Goal: Information Seeking & Learning: Learn about a topic

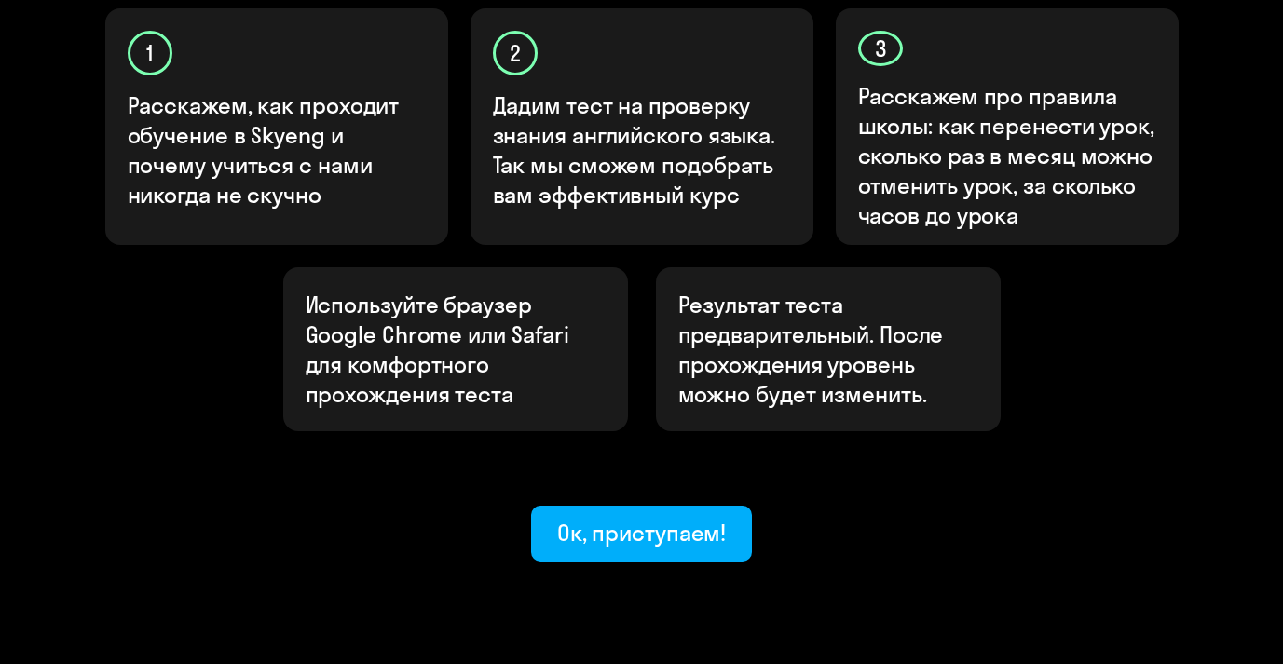
scroll to position [681, 0]
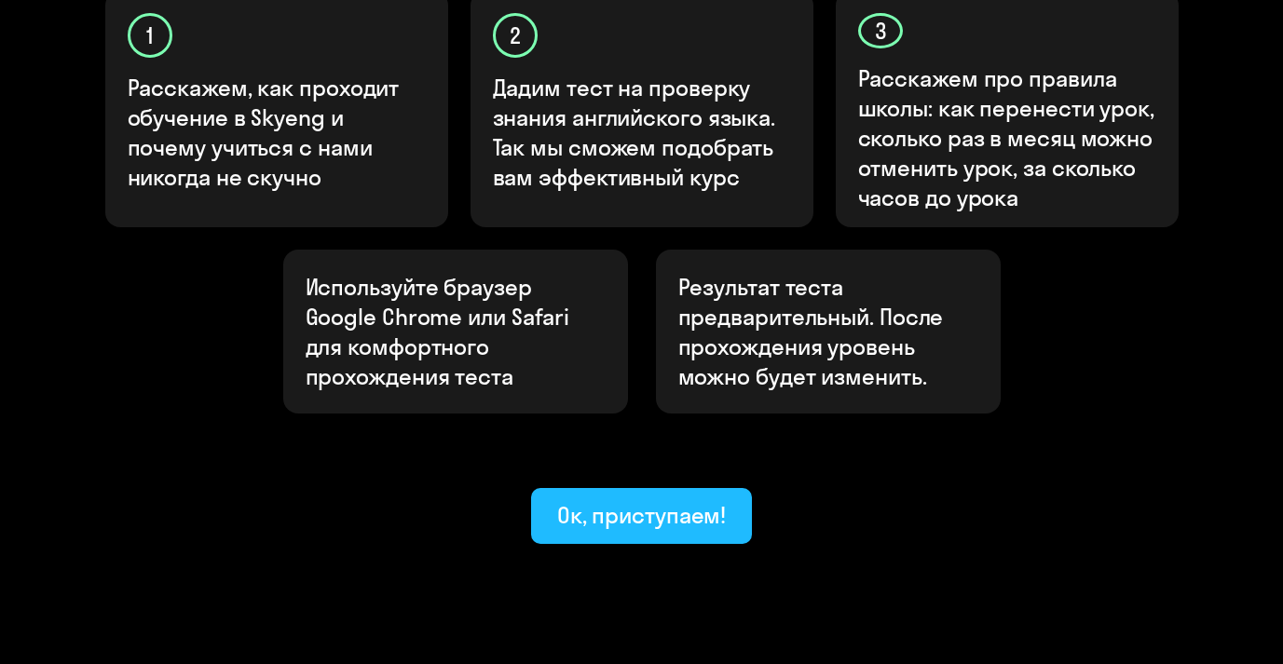
click at [635, 500] on div "Ок, приступаем!" at bounding box center [642, 515] width 170 height 30
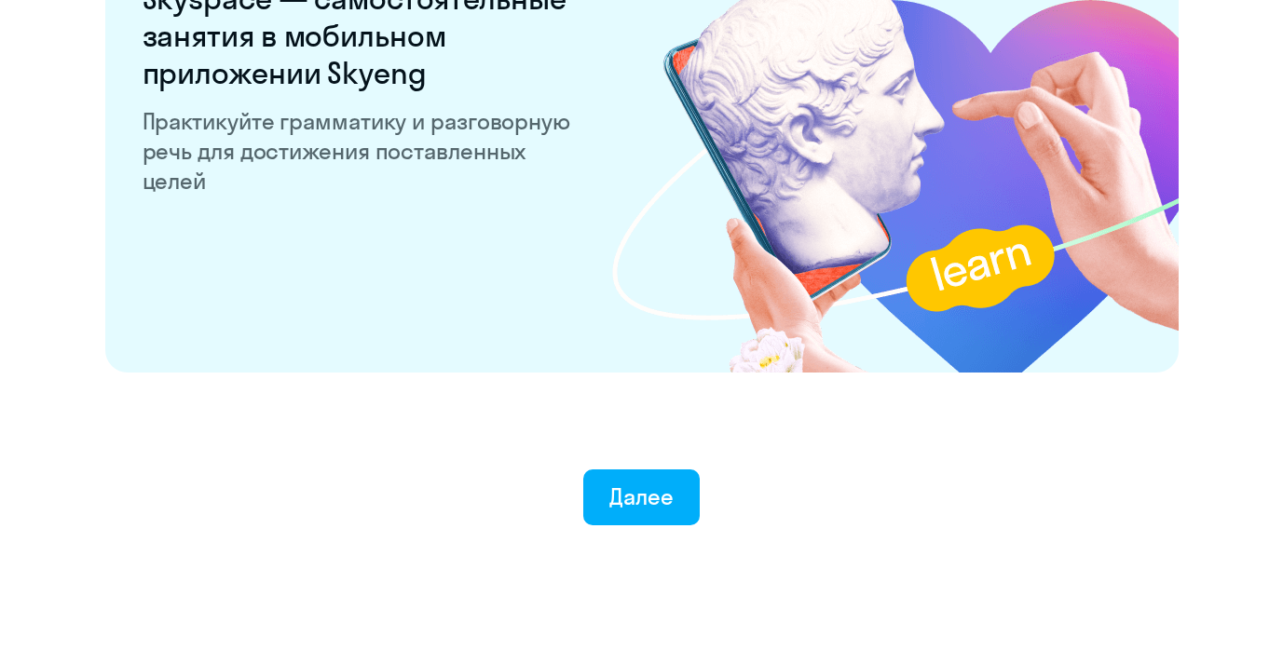
scroll to position [3653, 0]
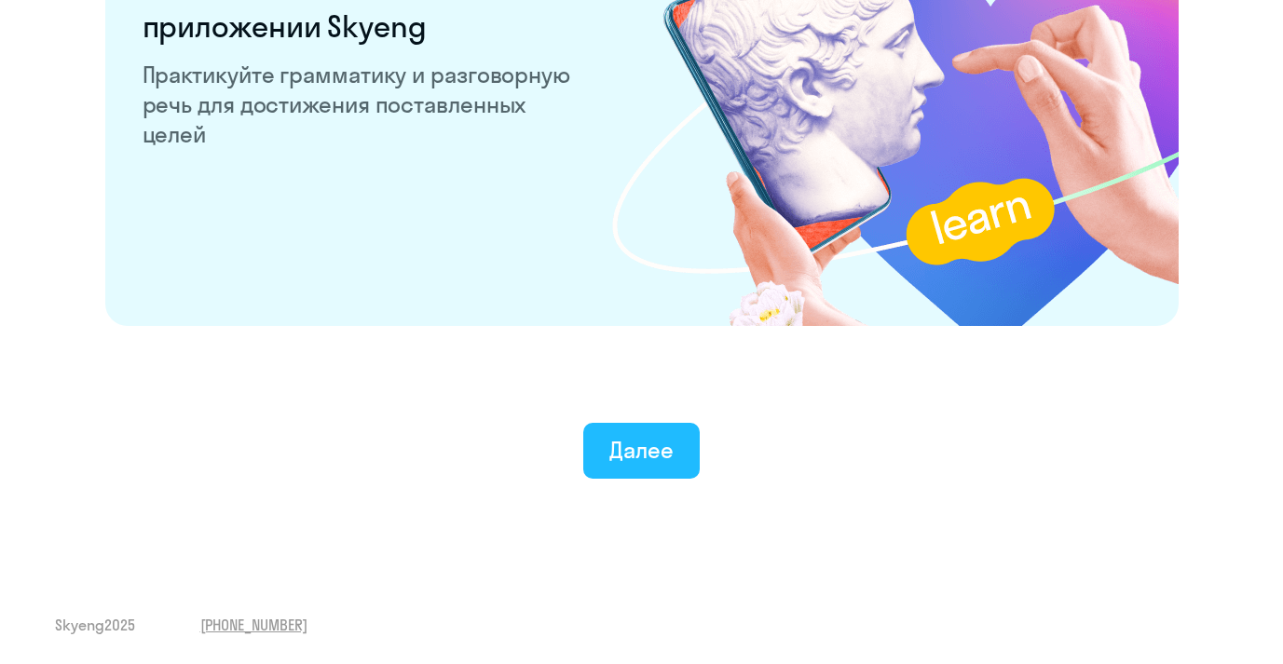
click at [663, 455] on div "Далее" at bounding box center [641, 450] width 64 height 30
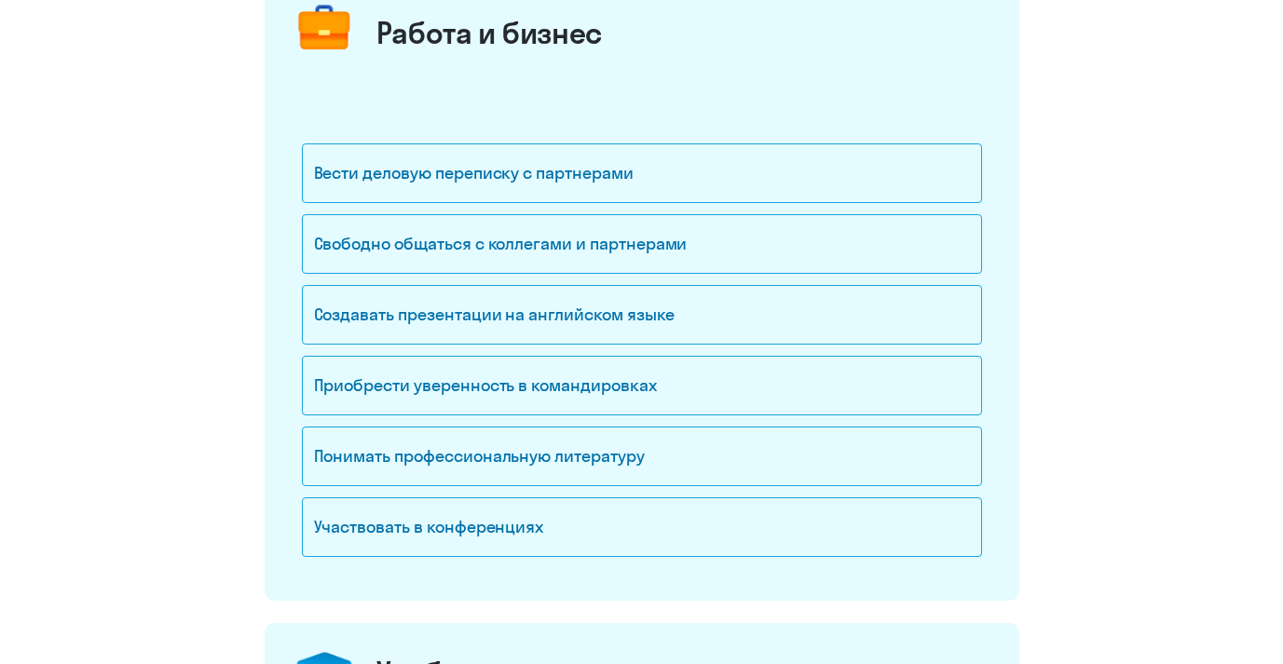
scroll to position [266, 0]
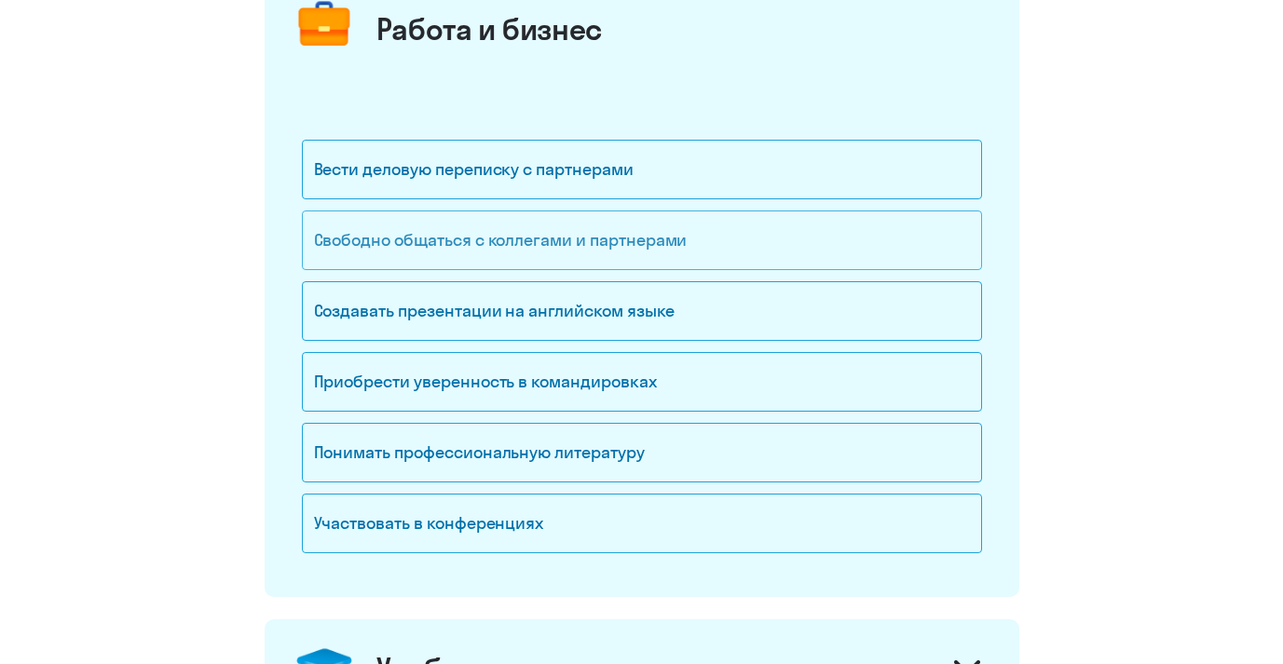
click at [382, 252] on div "Свободно общаться с коллегами и партнерами" at bounding box center [642, 241] width 680 height 60
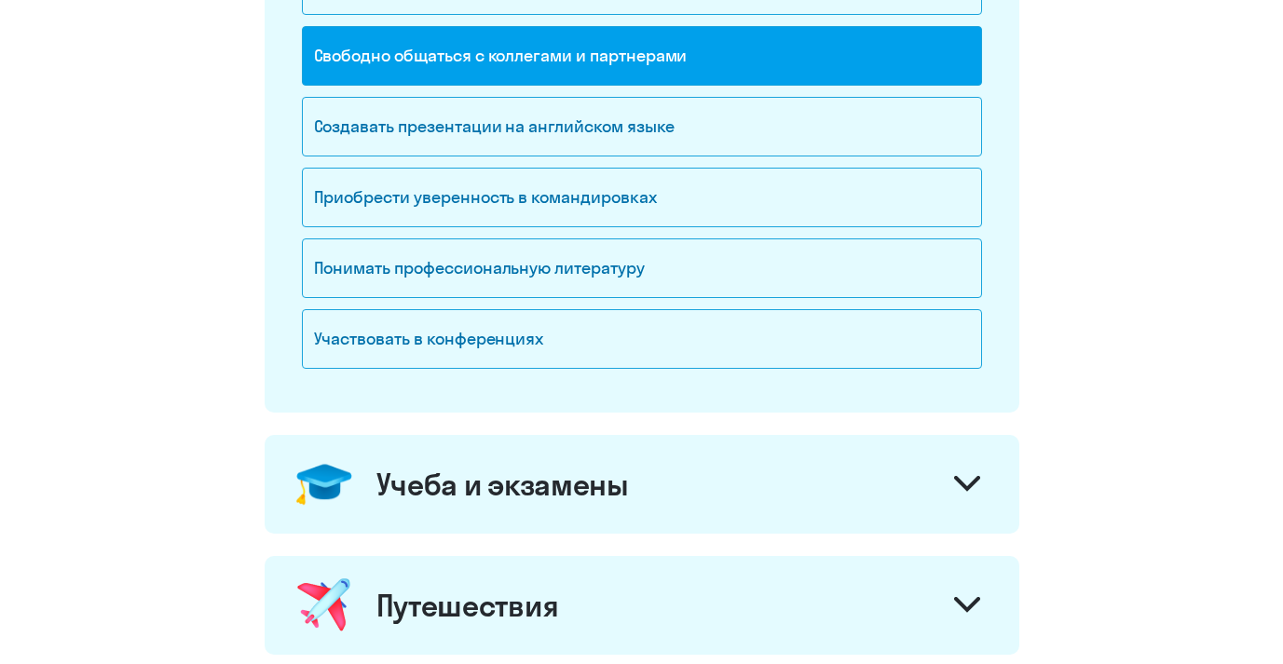
scroll to position [429, 0]
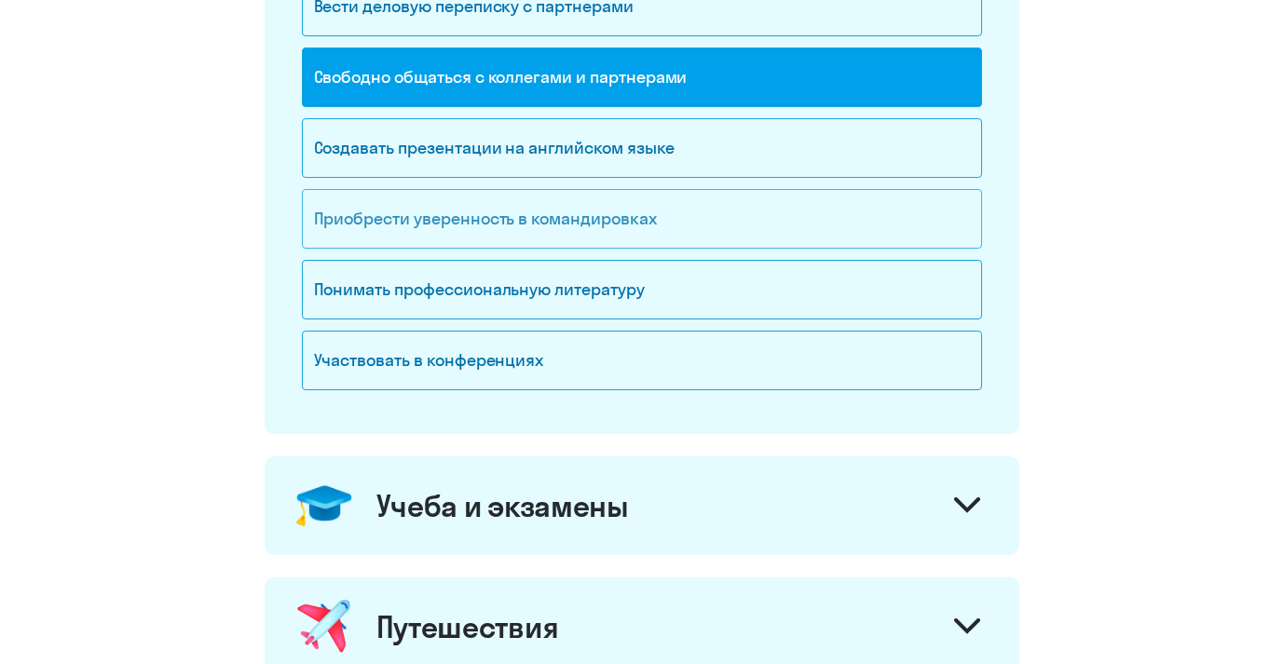
click at [346, 202] on div "Приобрести уверенность в командировках" at bounding box center [642, 219] width 680 height 60
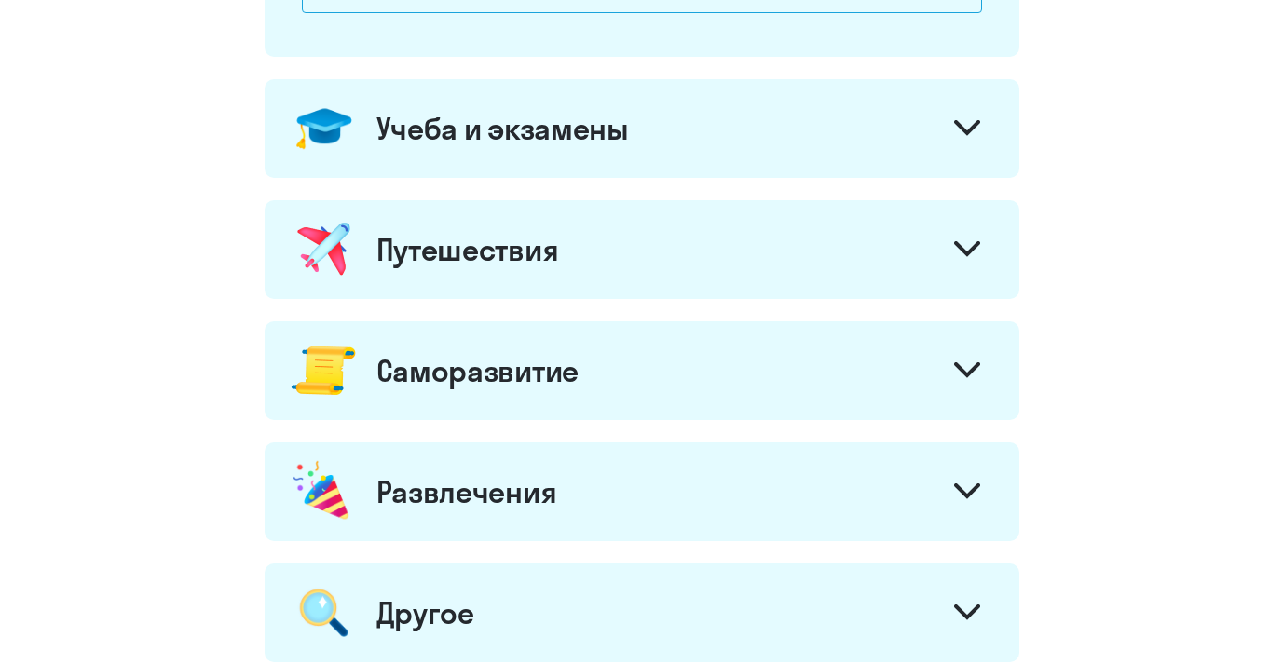
scroll to position [810, 0]
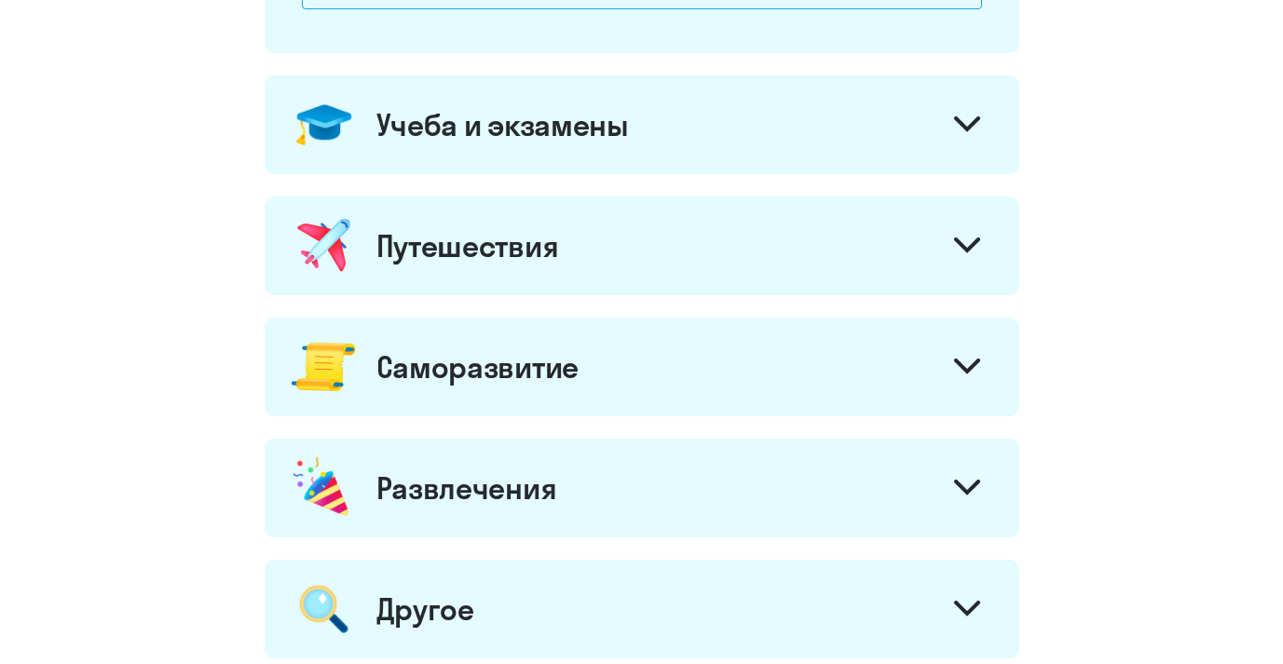
click at [335, 108] on img at bounding box center [324, 124] width 69 height 69
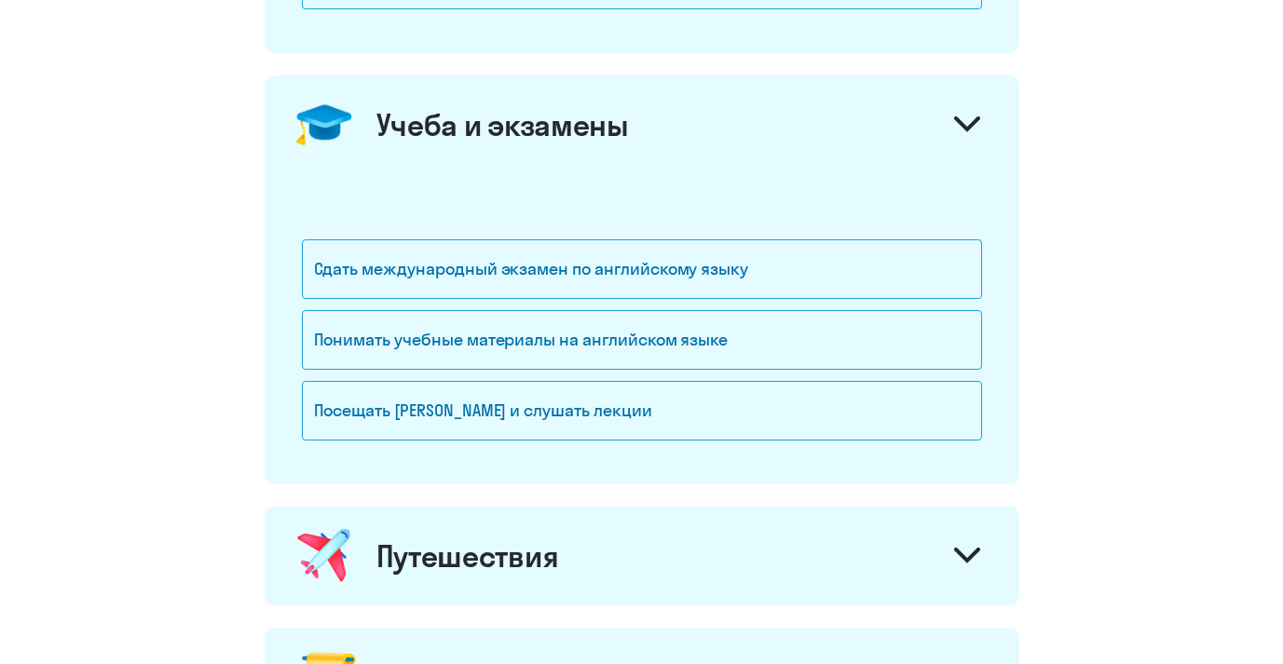
click at [405, 129] on div "Учеба и экзамены" at bounding box center [502, 124] width 252 height 37
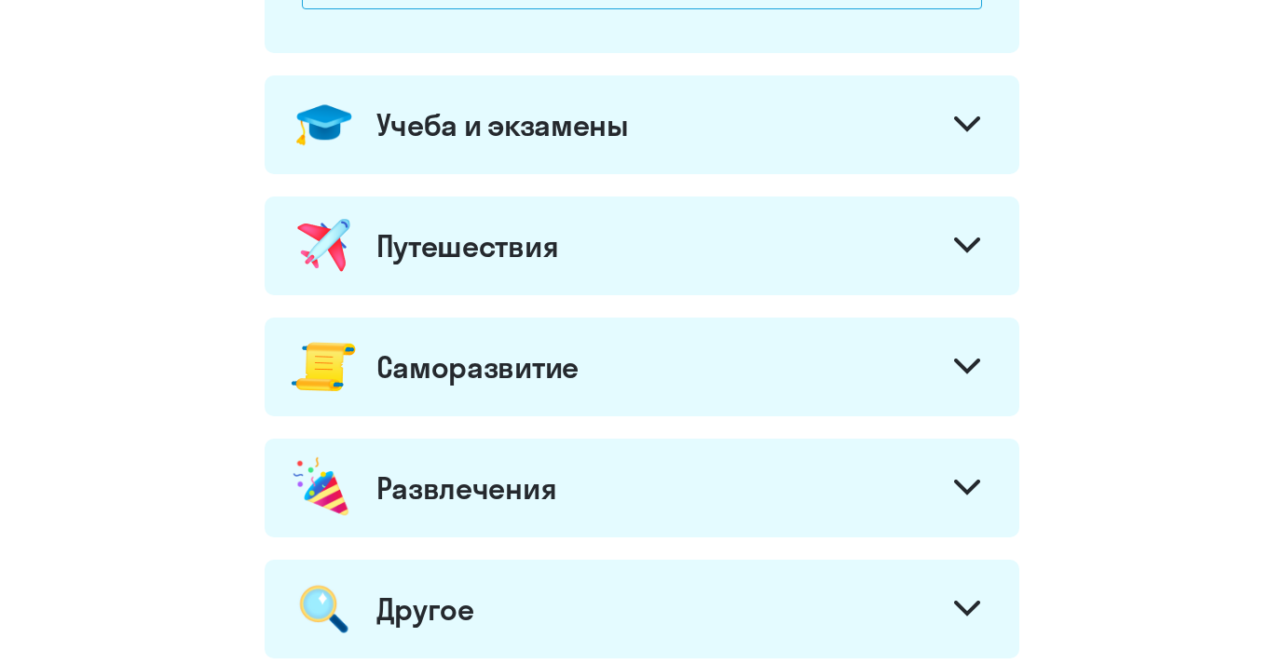
click at [400, 245] on div "Путешествия" at bounding box center [467, 245] width 183 height 37
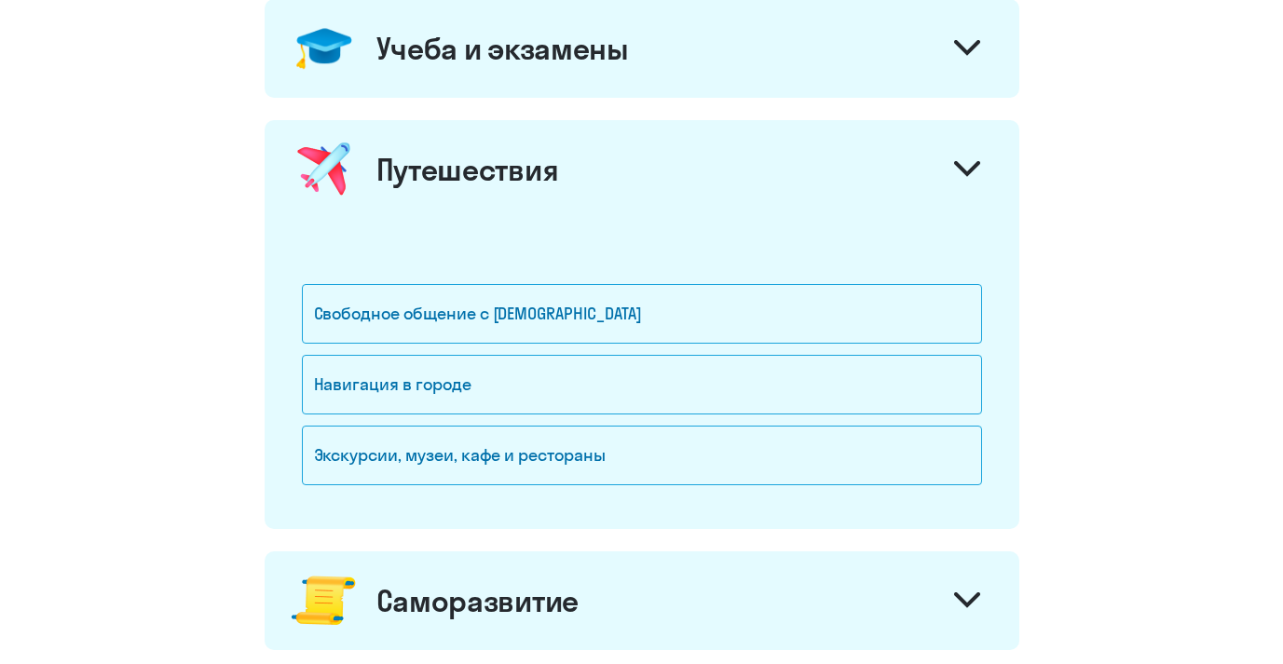
scroll to position [905, 0]
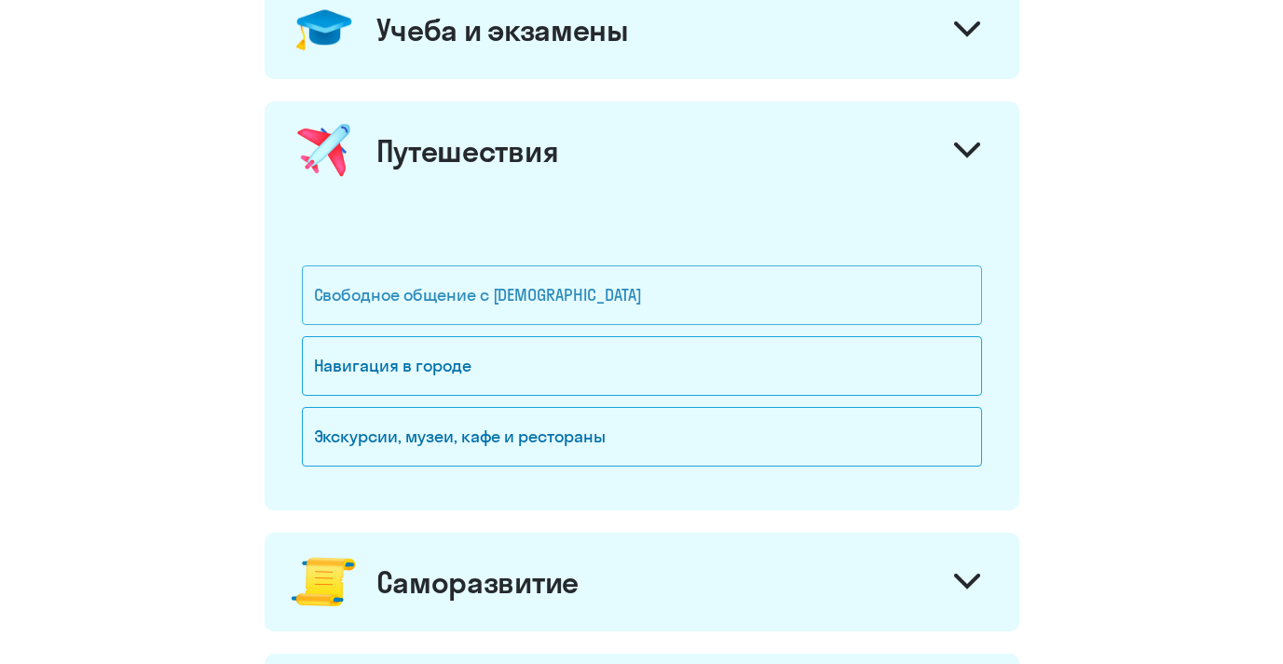
click at [354, 307] on div "Свободное общение с [DEMOGRAPHIC_DATA]" at bounding box center [642, 295] width 680 height 60
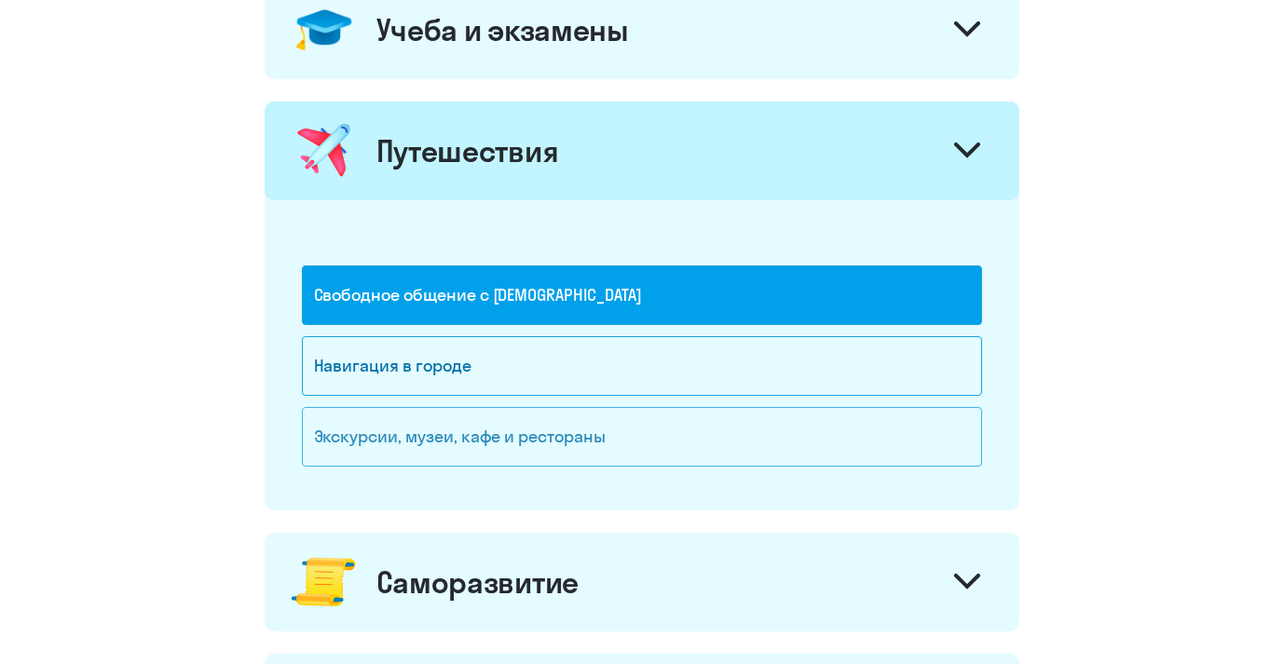
click at [363, 424] on div "Экскурсии, музеи, кафе и рестораны" at bounding box center [642, 437] width 680 height 60
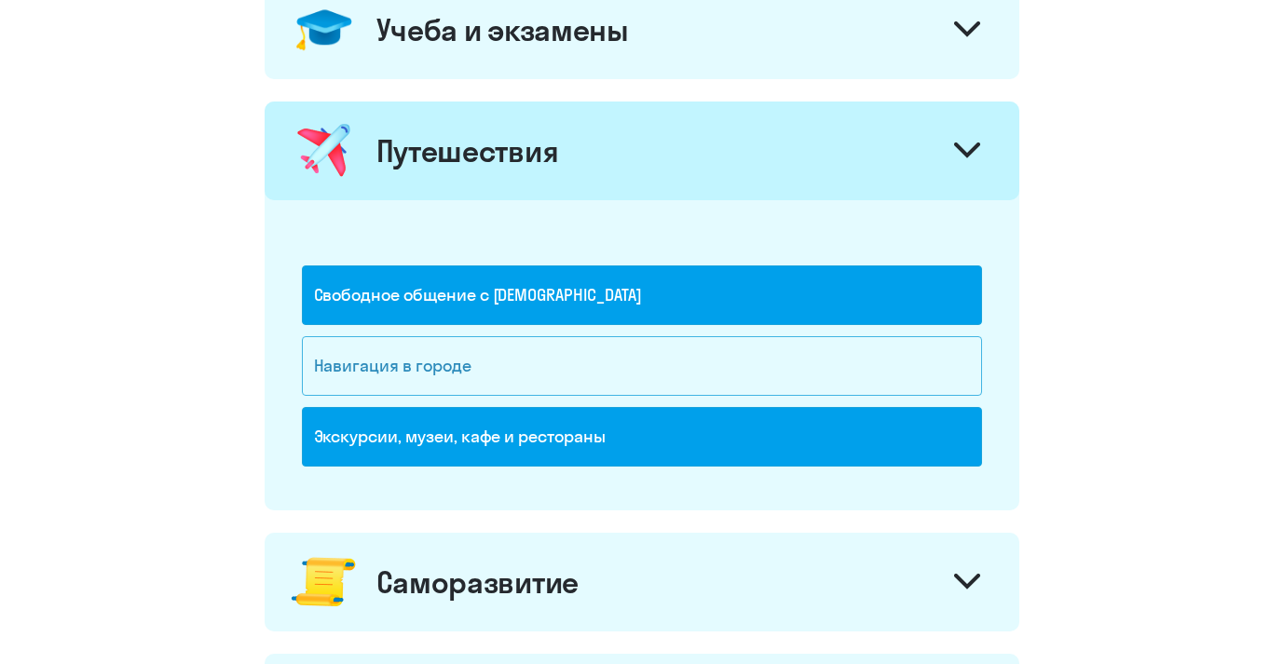
click at [347, 380] on div "Навигация в городе" at bounding box center [642, 366] width 680 height 60
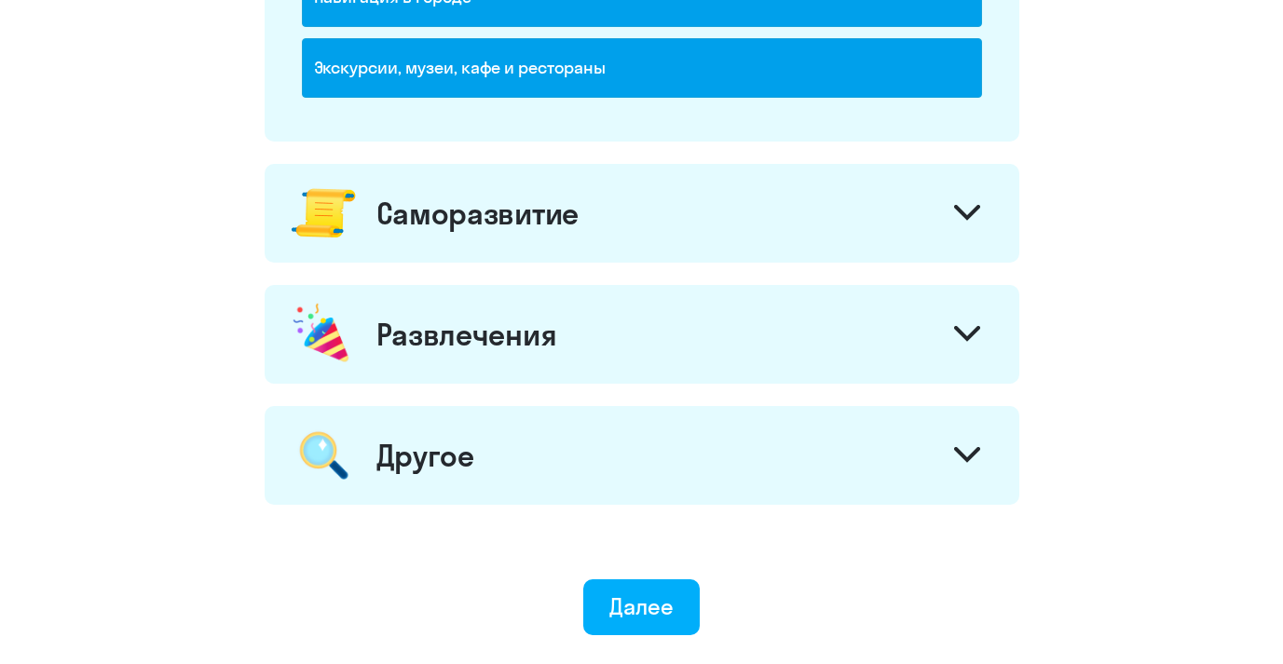
scroll to position [1286, 0]
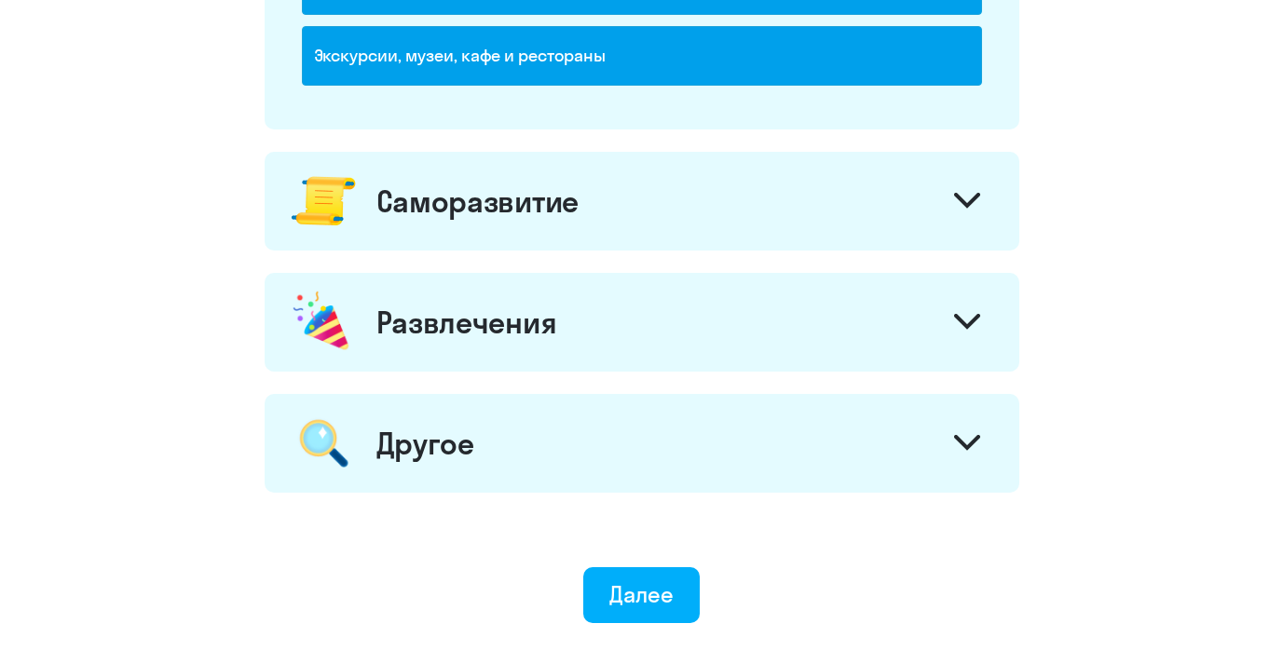
click at [376, 225] on div "Саморазвитие" at bounding box center [642, 201] width 755 height 99
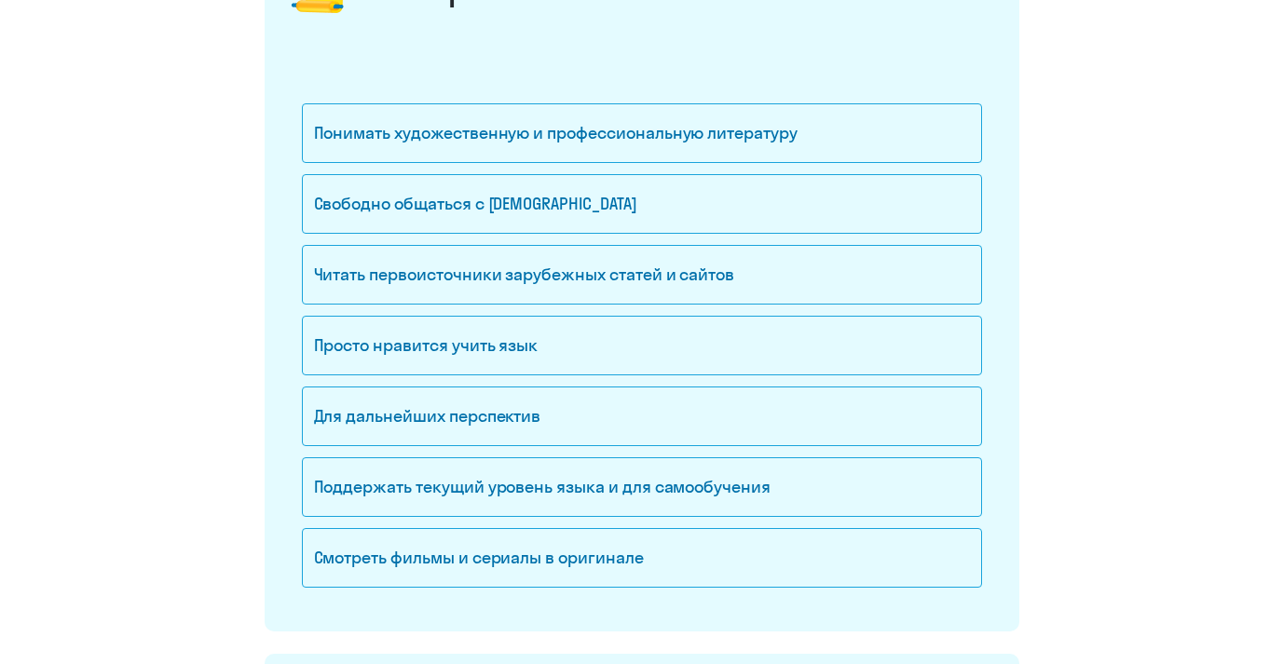
scroll to position [1503, 0]
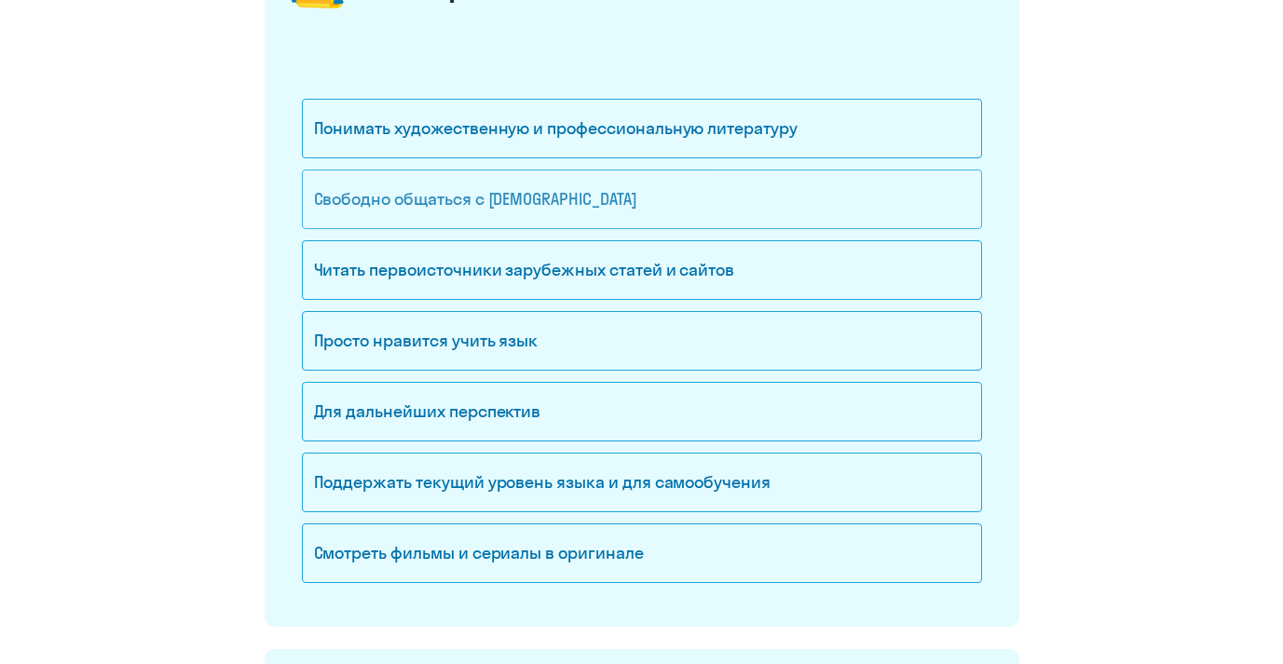
click at [331, 215] on div "Свободно общаться с [DEMOGRAPHIC_DATA]" at bounding box center [642, 200] width 680 height 60
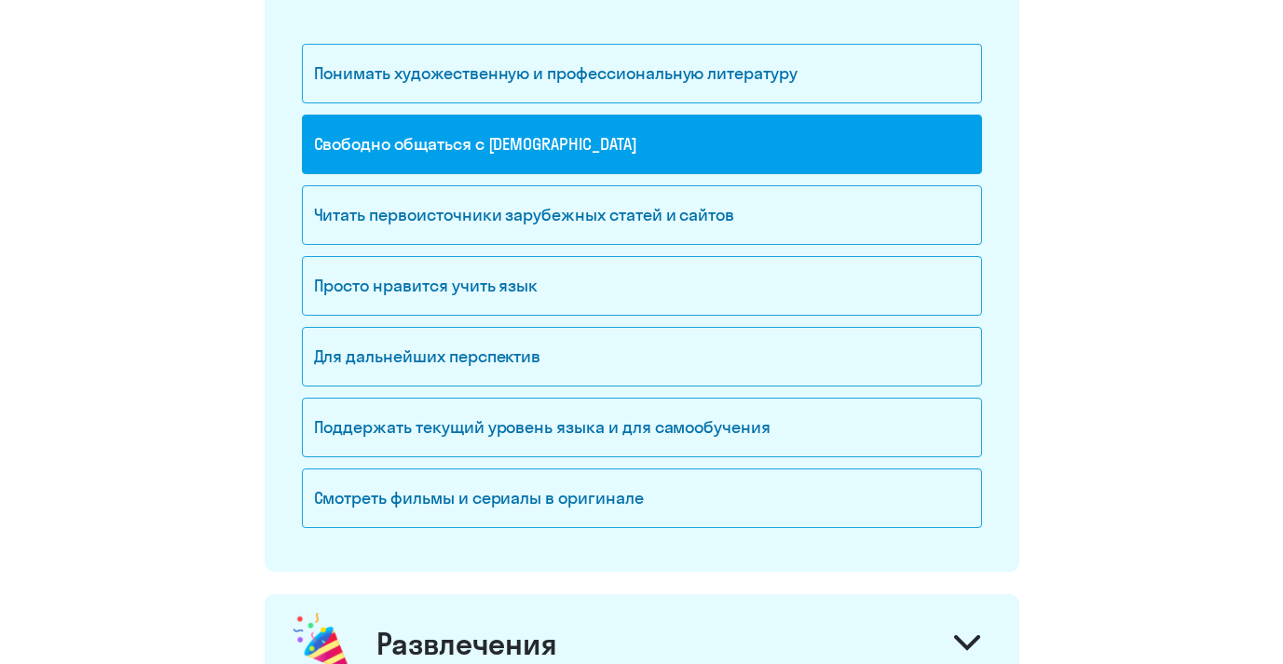
scroll to position [1573, 0]
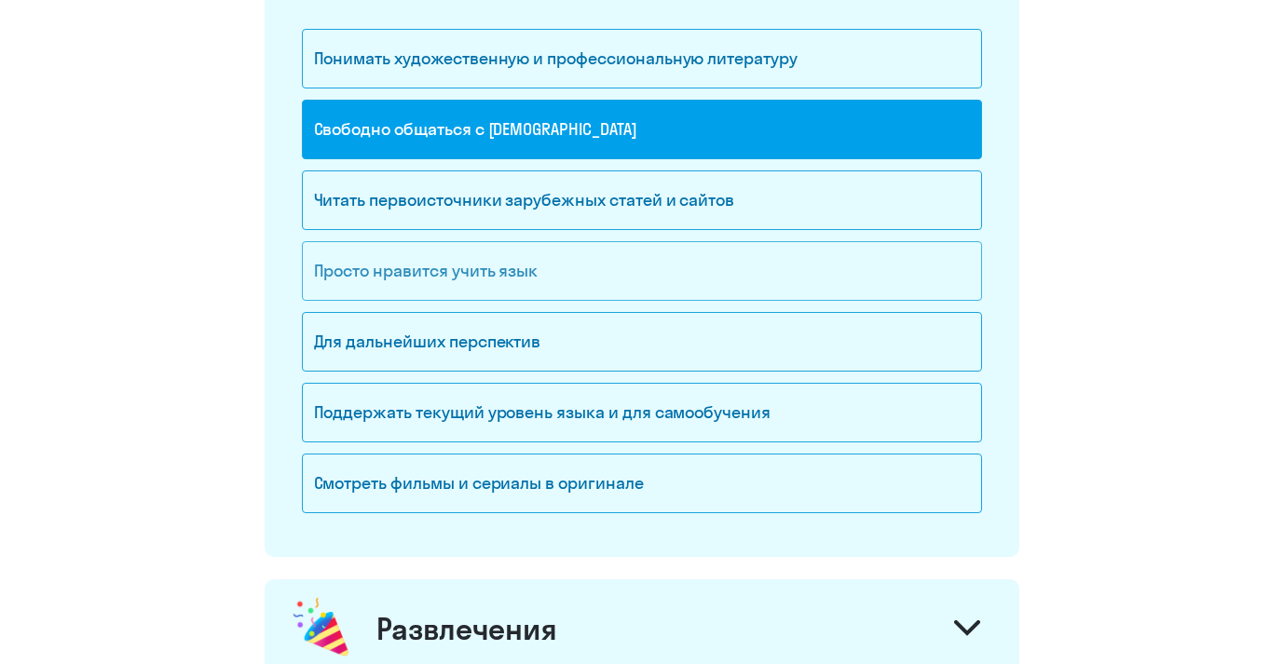
click at [333, 293] on div "Просто нравится учить язык" at bounding box center [642, 271] width 680 height 60
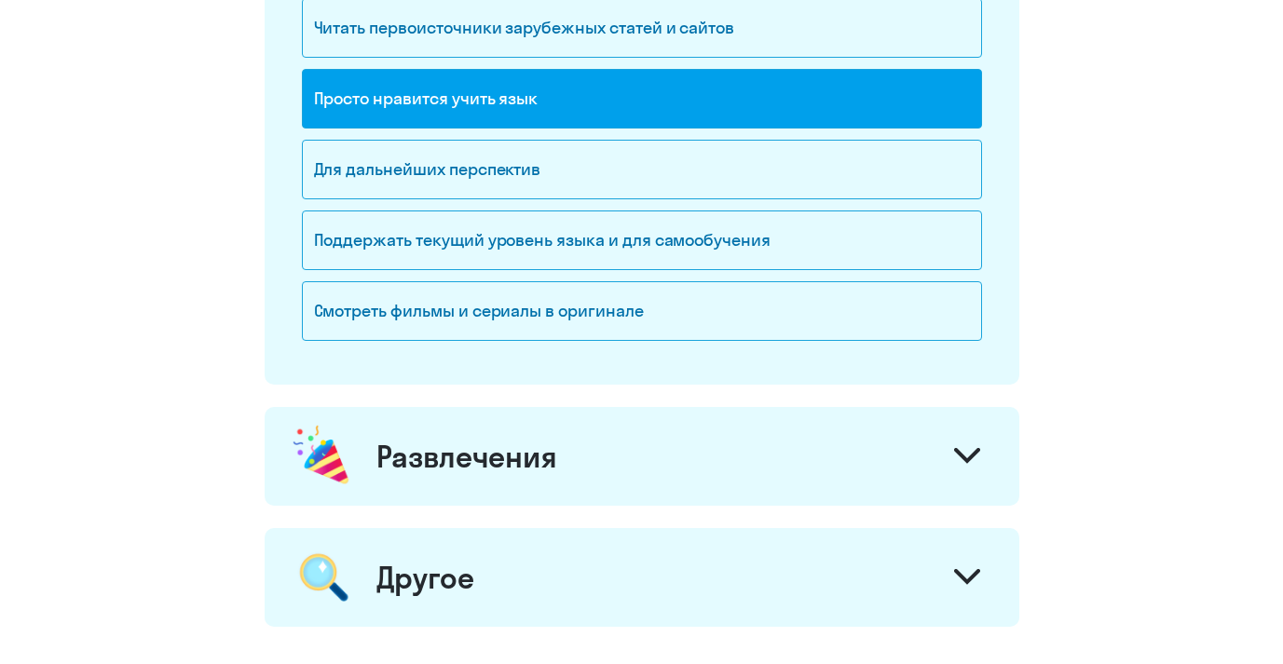
scroll to position [1856, 0]
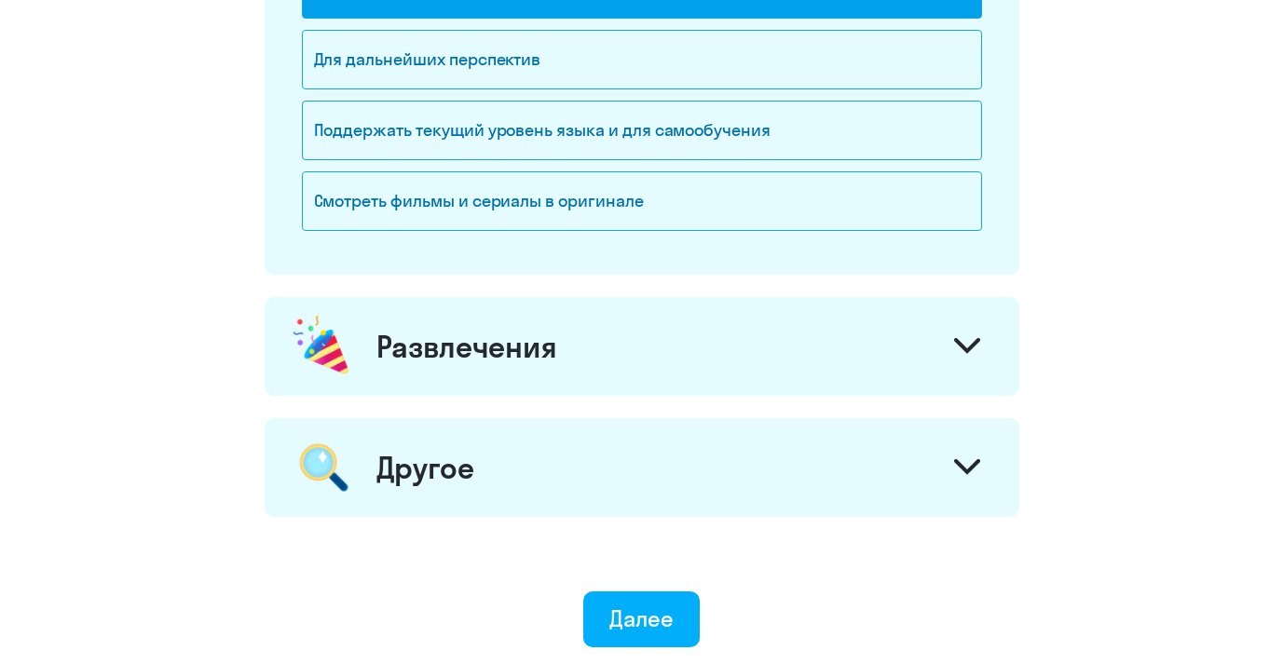
click at [398, 349] on div "Развлечения" at bounding box center [466, 346] width 181 height 37
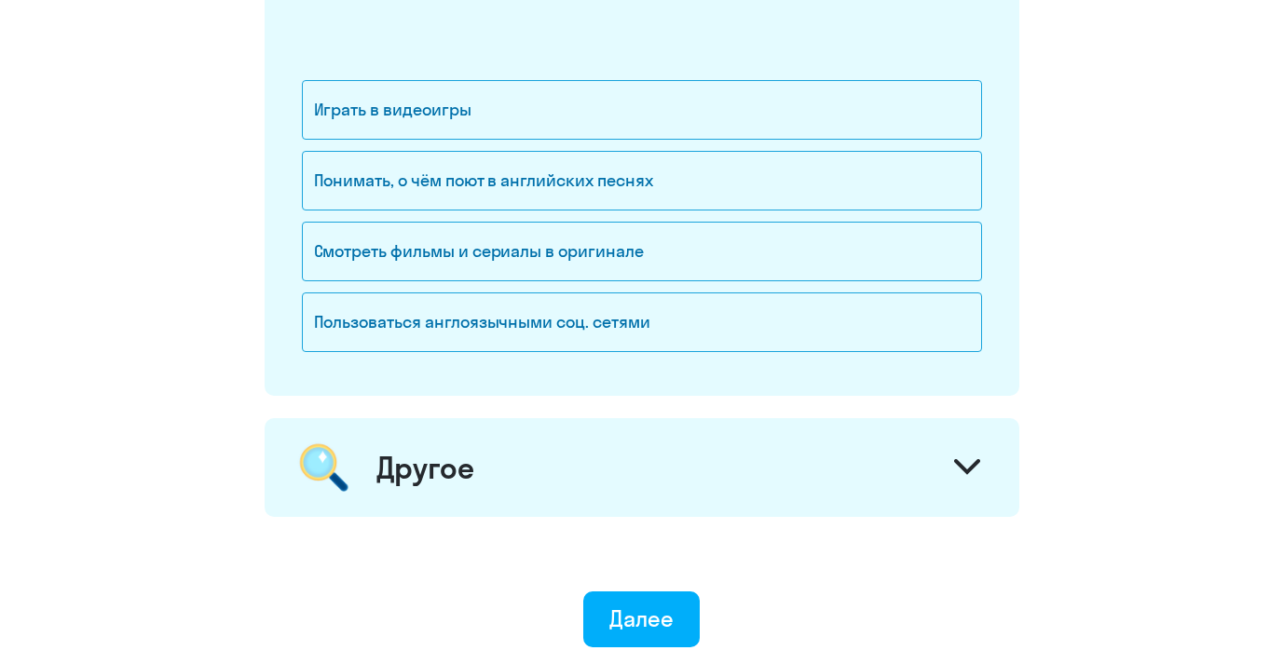
scroll to position [2252, 0]
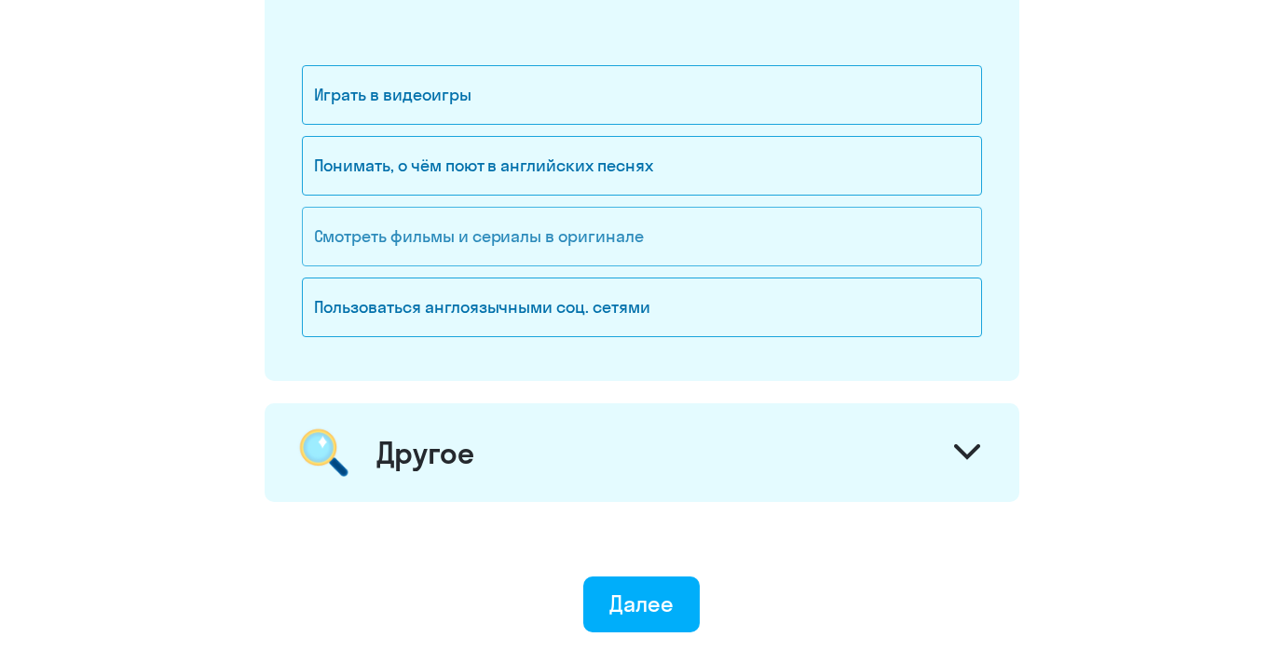
click at [333, 250] on div "Смотреть фильмы и сериалы в оригинале" at bounding box center [642, 237] width 680 height 60
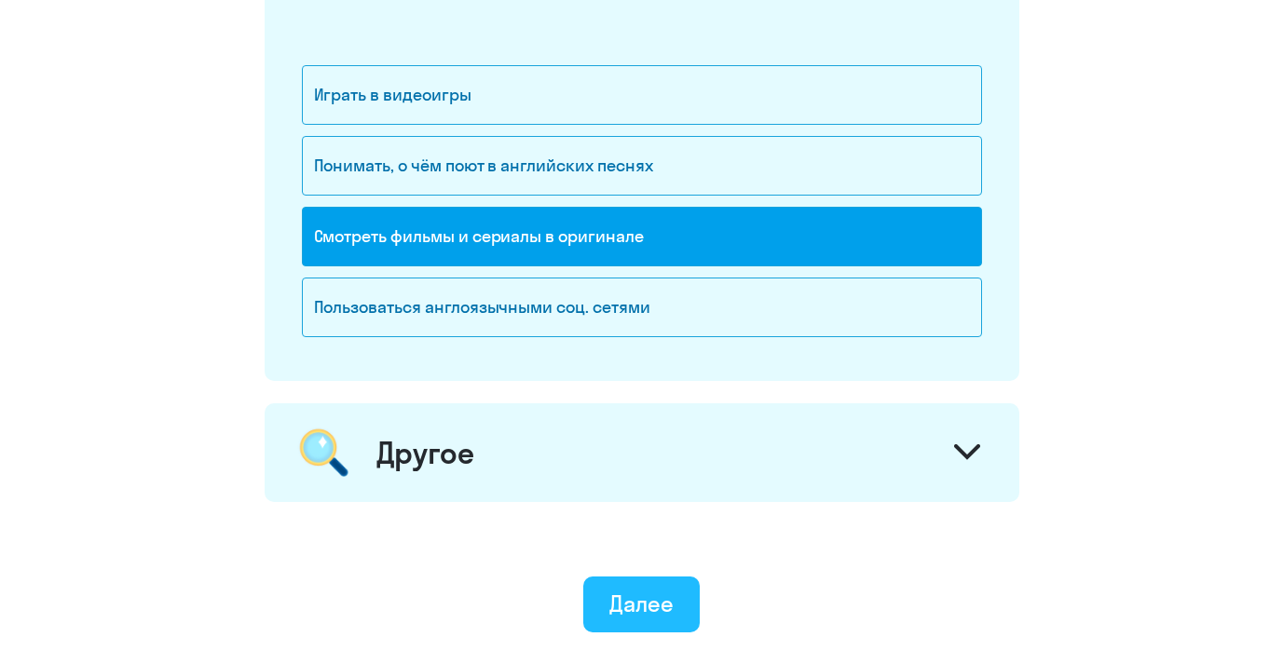
click at [618, 602] on div "Далее" at bounding box center [641, 604] width 64 height 30
